Goal: Find specific page/section: Find specific page/section

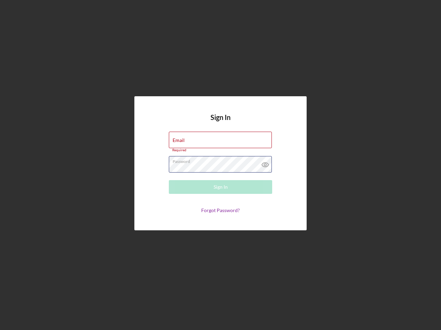
click at [220, 165] on div "Password Required" at bounding box center [220, 164] width 103 height 17
click at [265, 163] on icon at bounding box center [264, 164] width 17 height 17
